Goal: Task Accomplishment & Management: Manage account settings

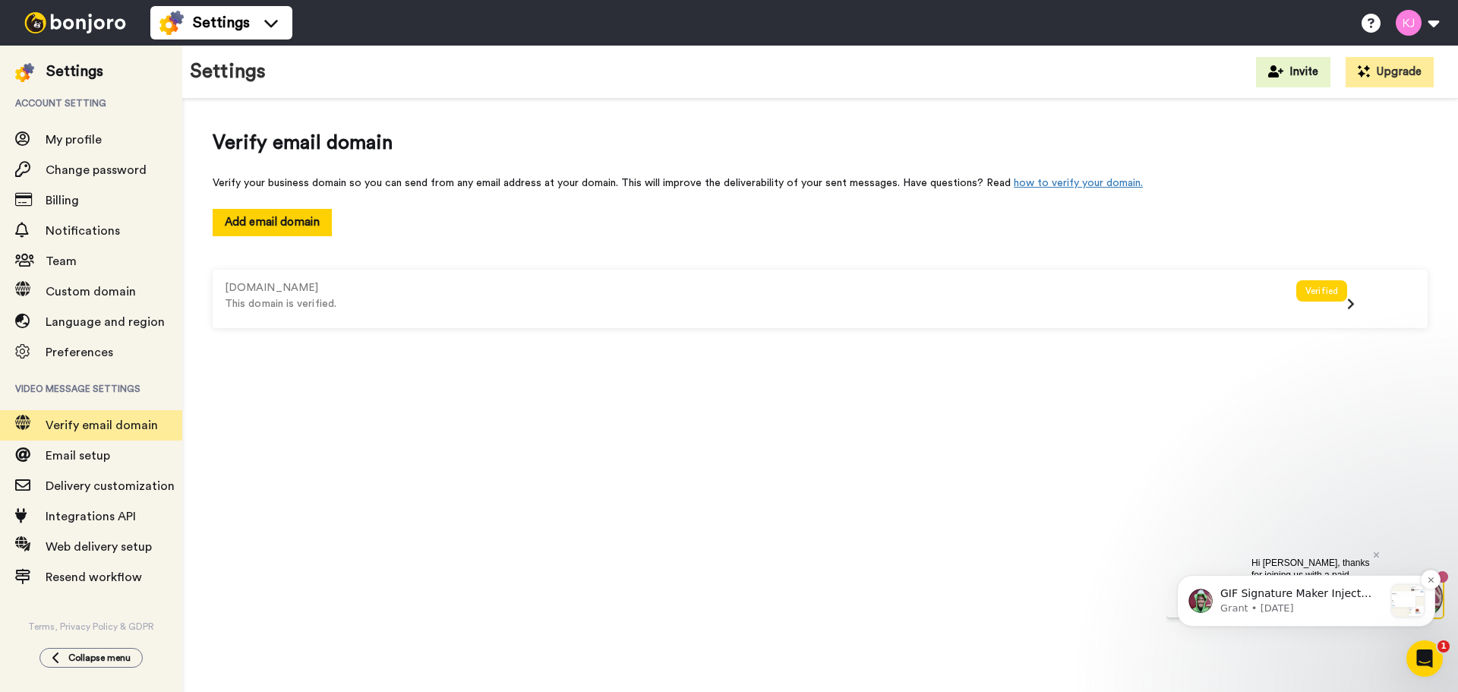
click at [1411, 608] on div "message notification from Grant, 3d ago. GIF Signature Maker Inject some fun in…" at bounding box center [1408, 601] width 32 height 32
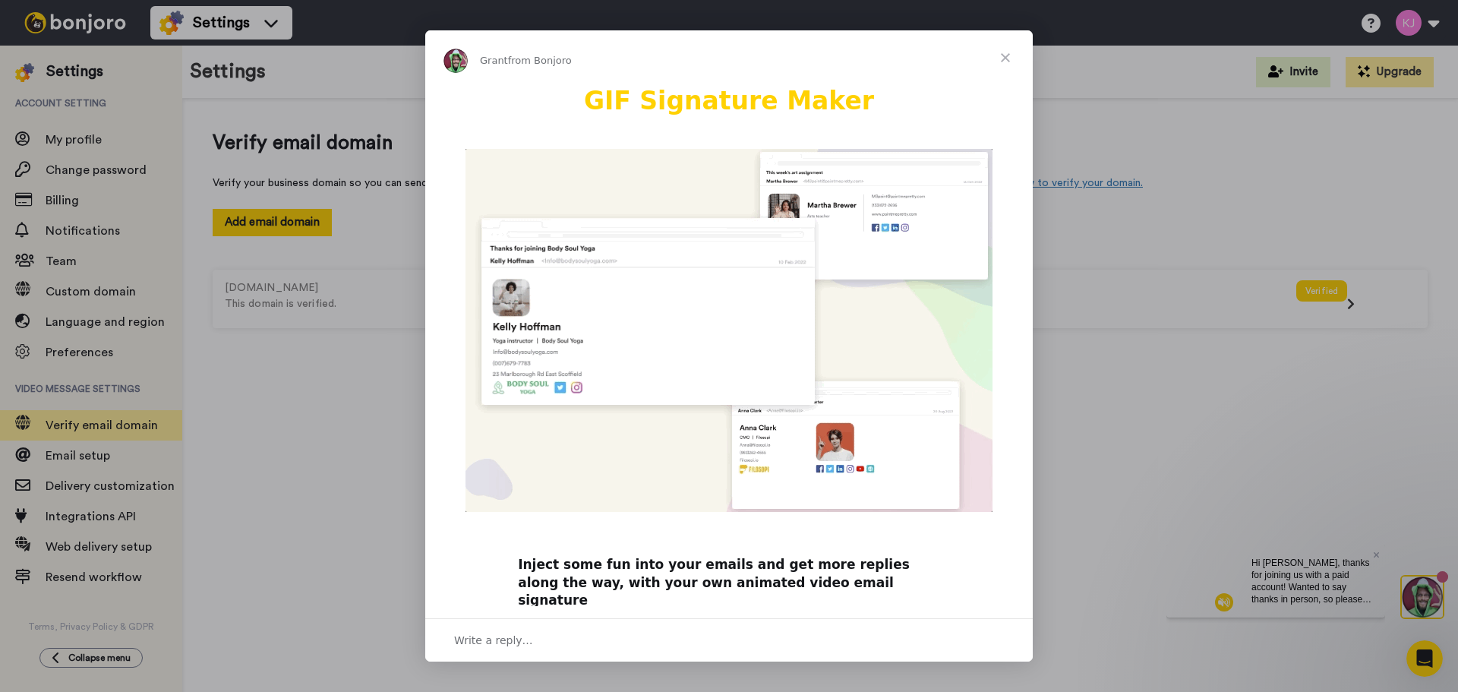
click at [1009, 57] on span "Close" at bounding box center [1005, 57] width 55 height 55
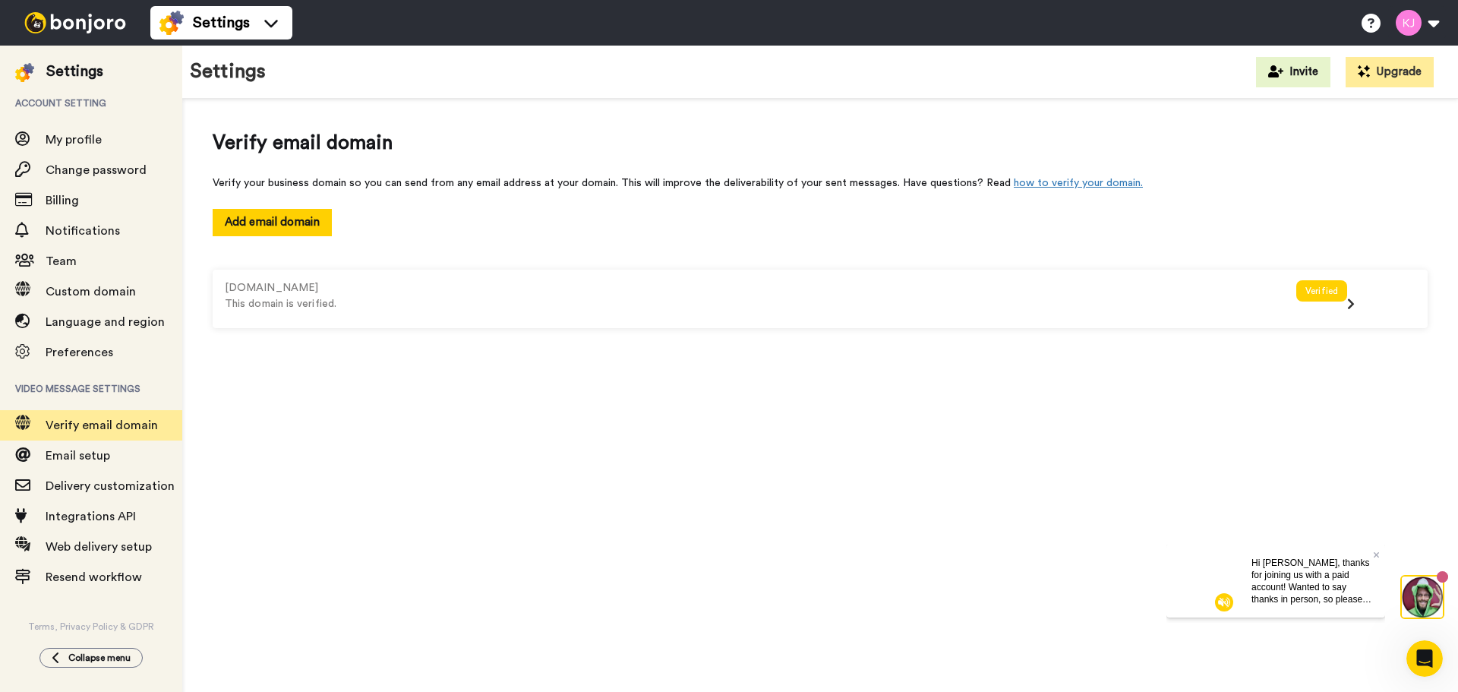
click at [1313, 574] on span "Hi [PERSON_NAME], thanks for joining us with a paid account! Wanted to say than…" at bounding box center [1312, 611] width 120 height 108
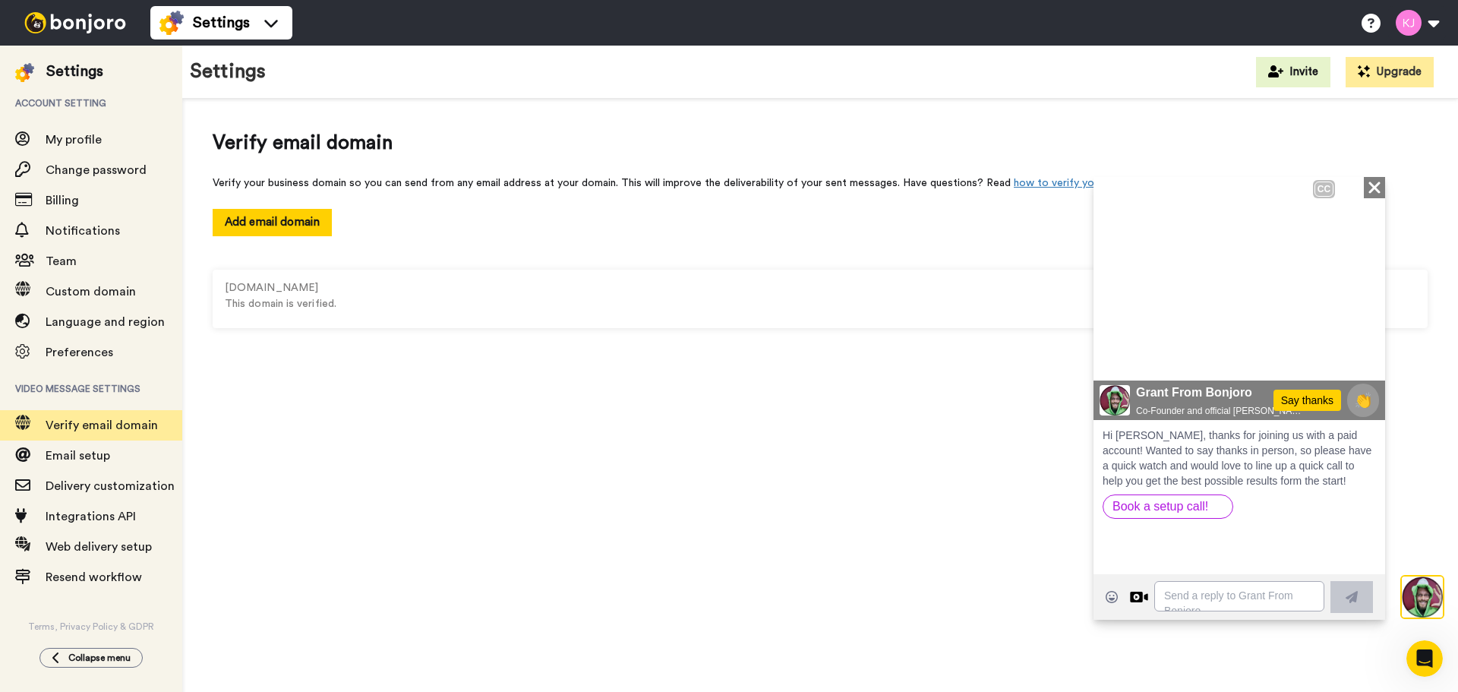
click at [1110, 349] on icon at bounding box center [1116, 354] width 22 height 25
click at [1116, 352] on icon "Play/Pause" at bounding box center [1115, 354] width 23 height 29
click at [1120, 354] on icon at bounding box center [1116, 354] width 22 height 25
click at [1429, 603] on img at bounding box center [1422, 597] width 41 height 41
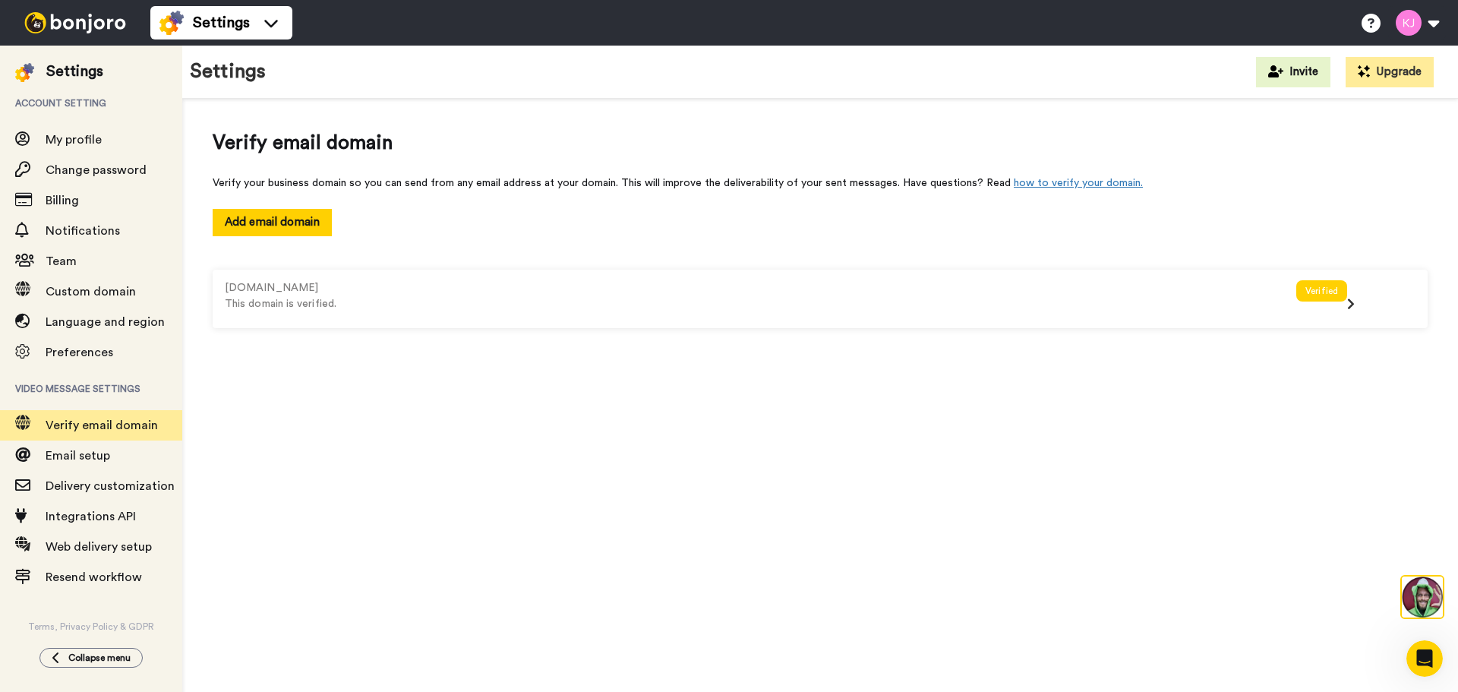
click at [1429, 603] on img at bounding box center [1422, 597] width 41 height 41
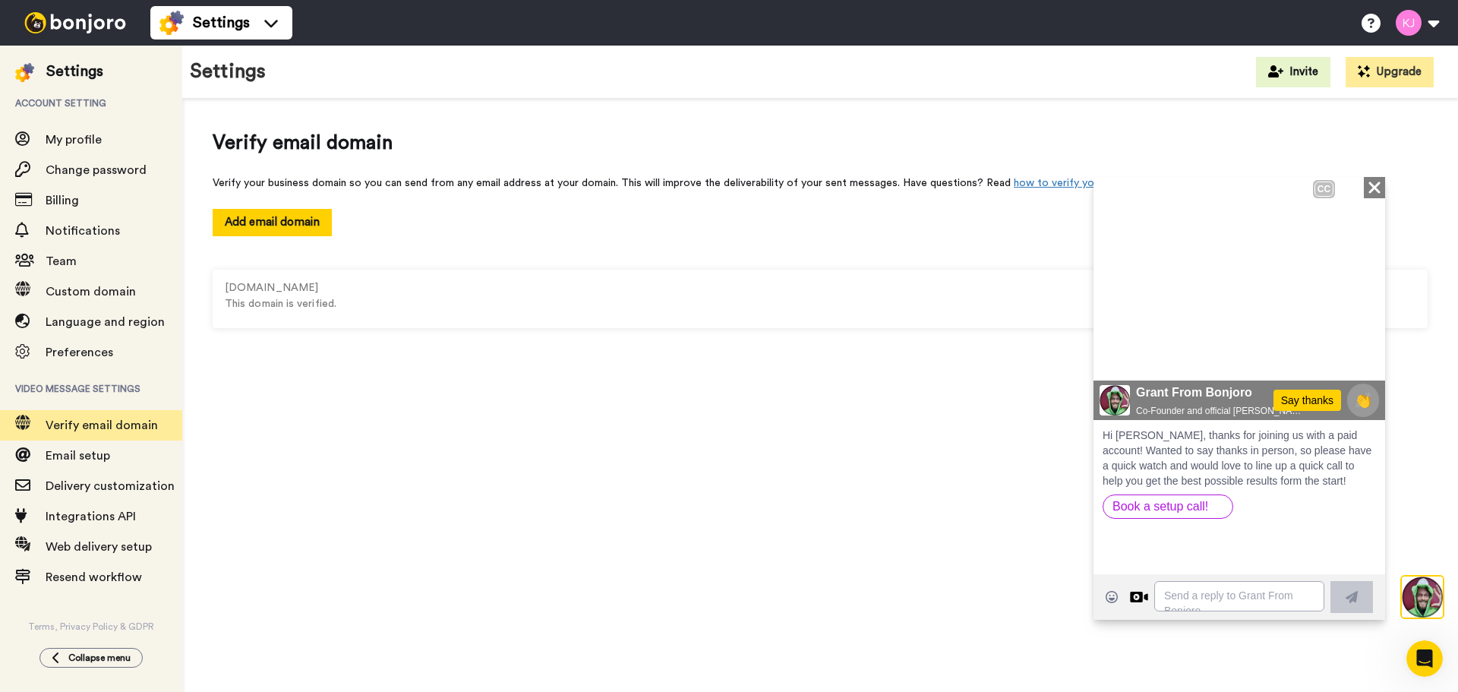
click at [1114, 346] on icon "Play/Pause" at bounding box center [1115, 354] width 23 height 29
click at [103, 453] on span "Email setup" at bounding box center [78, 456] width 65 height 12
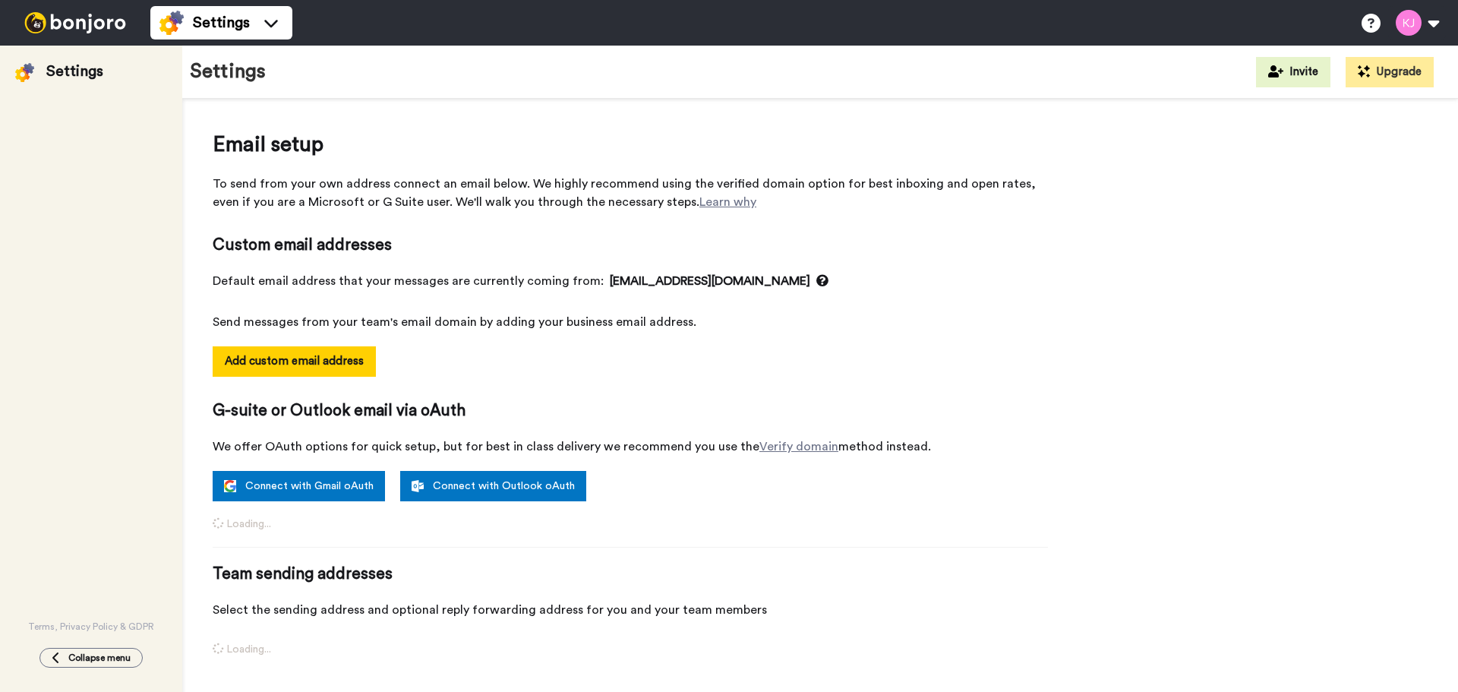
select select "163935"
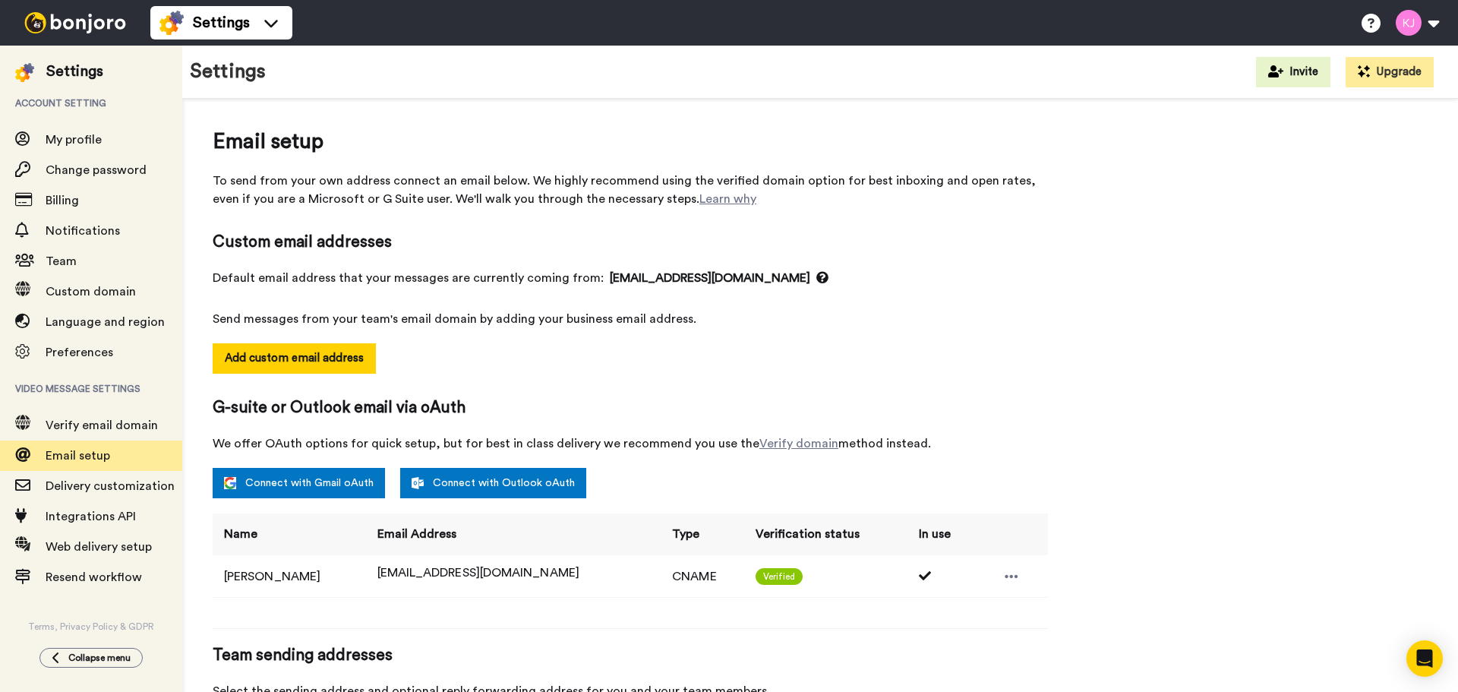
scroll to position [2, 0]
click at [1417, 654] on icon "Open Intercom Messenger" at bounding box center [1425, 659] width 20 height 20
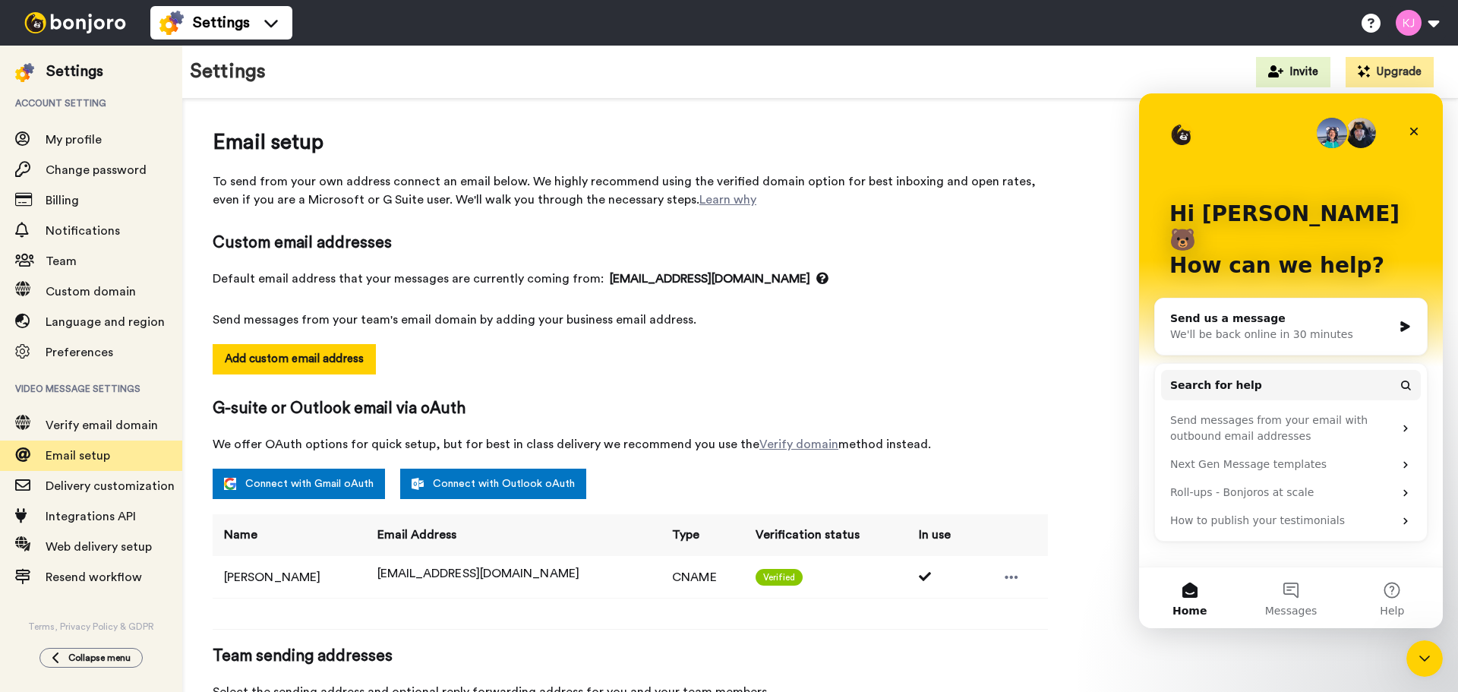
scroll to position [0, 0]
click at [1411, 128] on icon "Close" at bounding box center [1415, 132] width 8 height 8
